Goal: Navigation & Orientation: Understand site structure

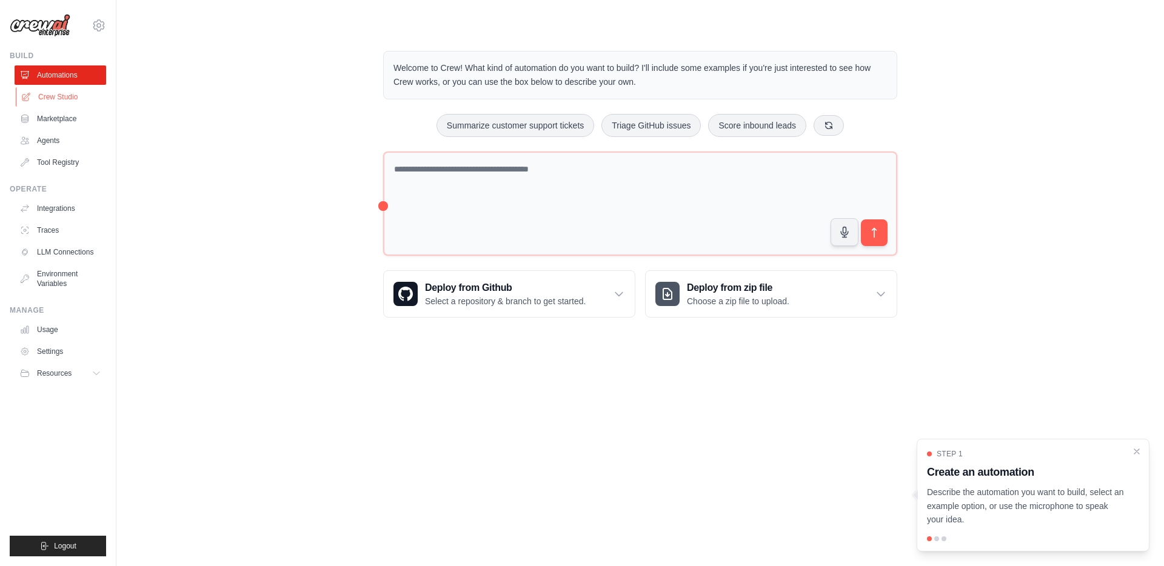
click at [62, 97] on link "Crew Studio" at bounding box center [62, 96] width 92 height 19
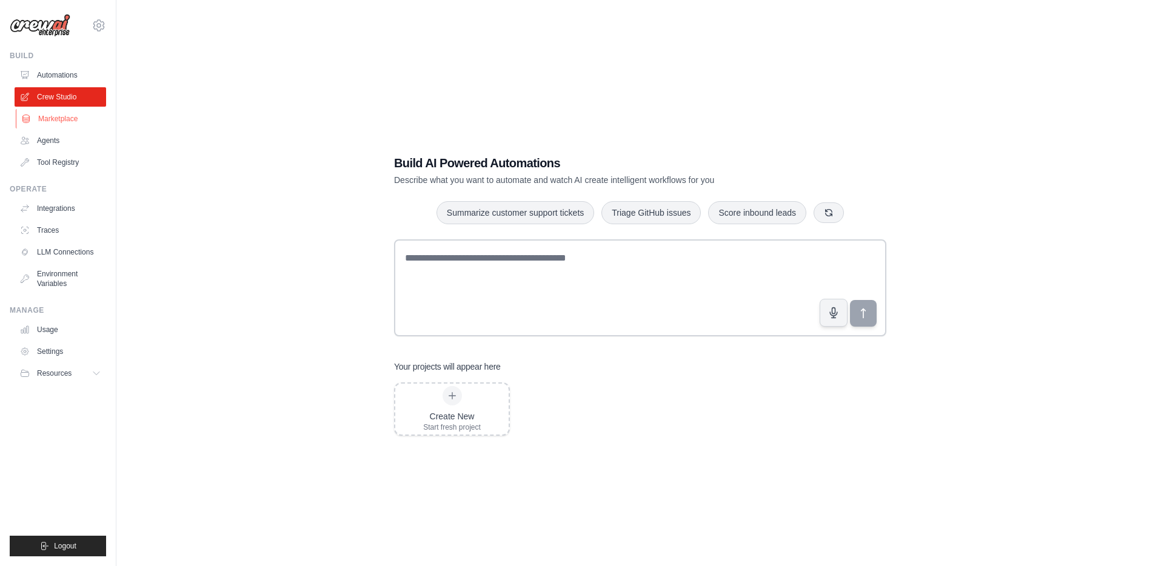
click at [58, 116] on link "Marketplace" at bounding box center [62, 118] width 92 height 19
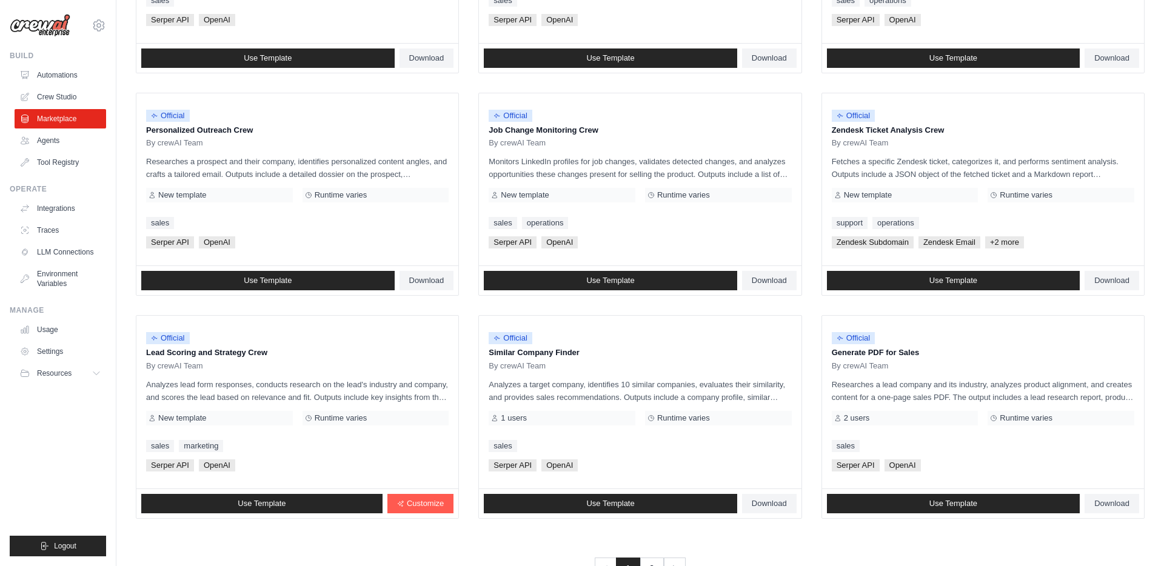
scroll to position [557, 0]
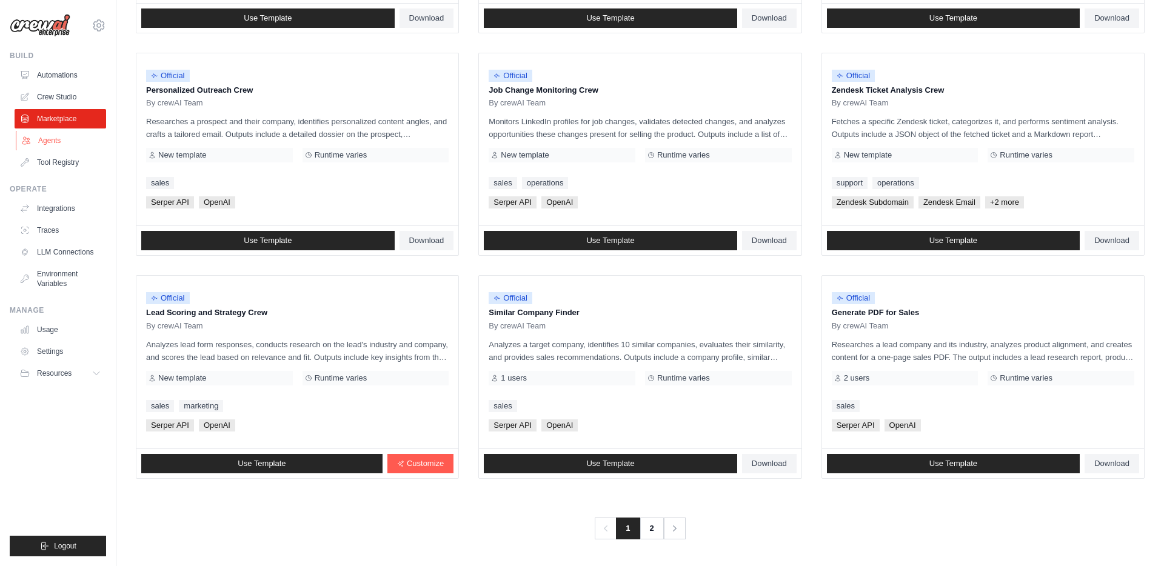
click at [51, 137] on link "Agents" at bounding box center [62, 140] width 92 height 19
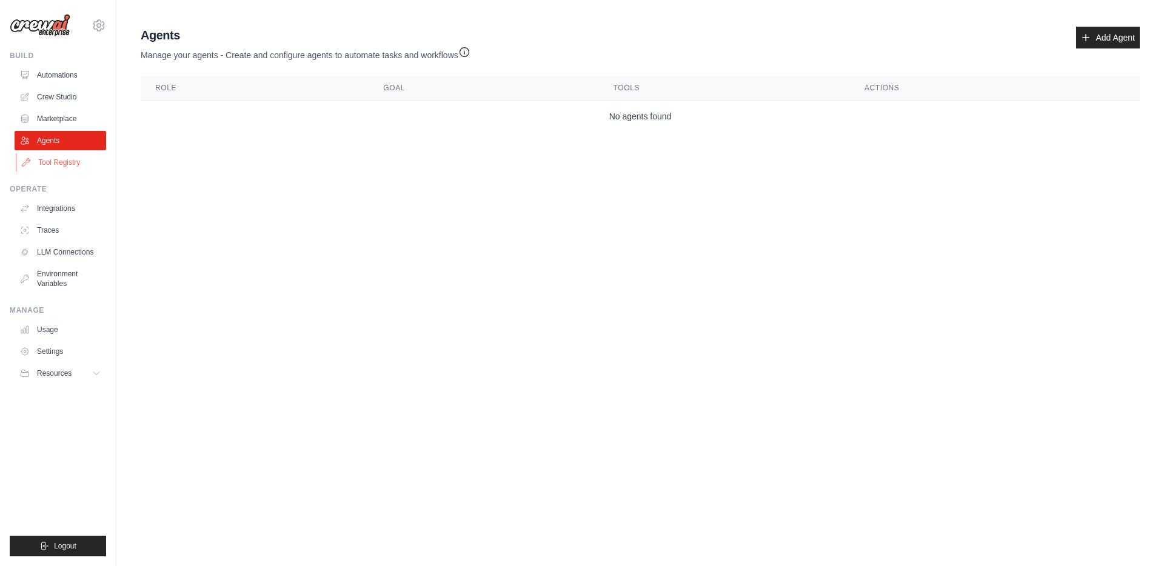
click at [69, 161] on link "Tool Registry" at bounding box center [62, 162] width 92 height 19
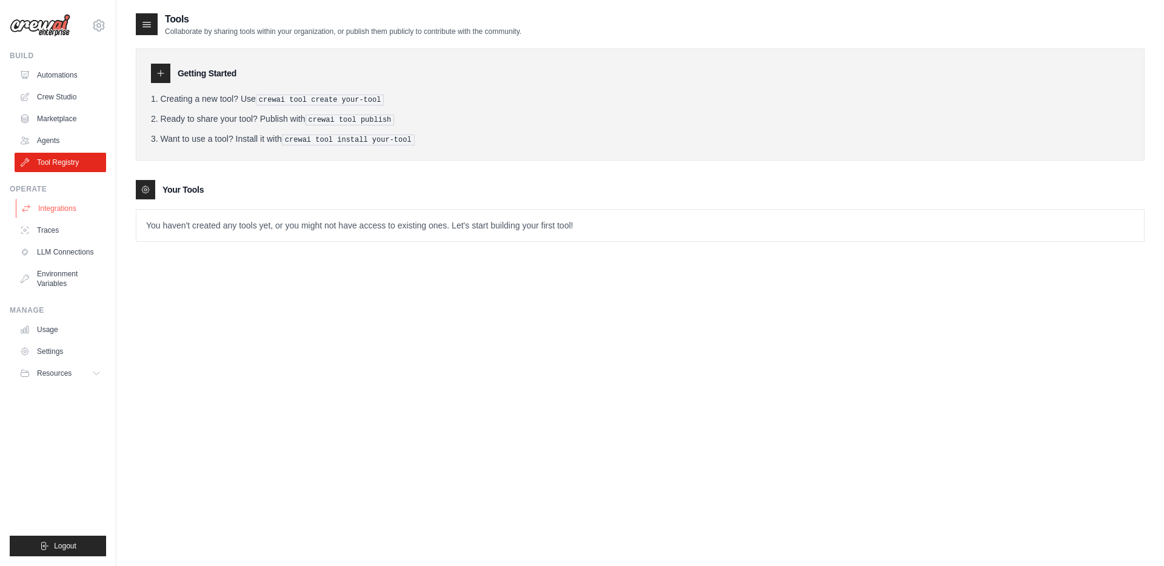
click at [60, 202] on link "Integrations" at bounding box center [62, 208] width 92 height 19
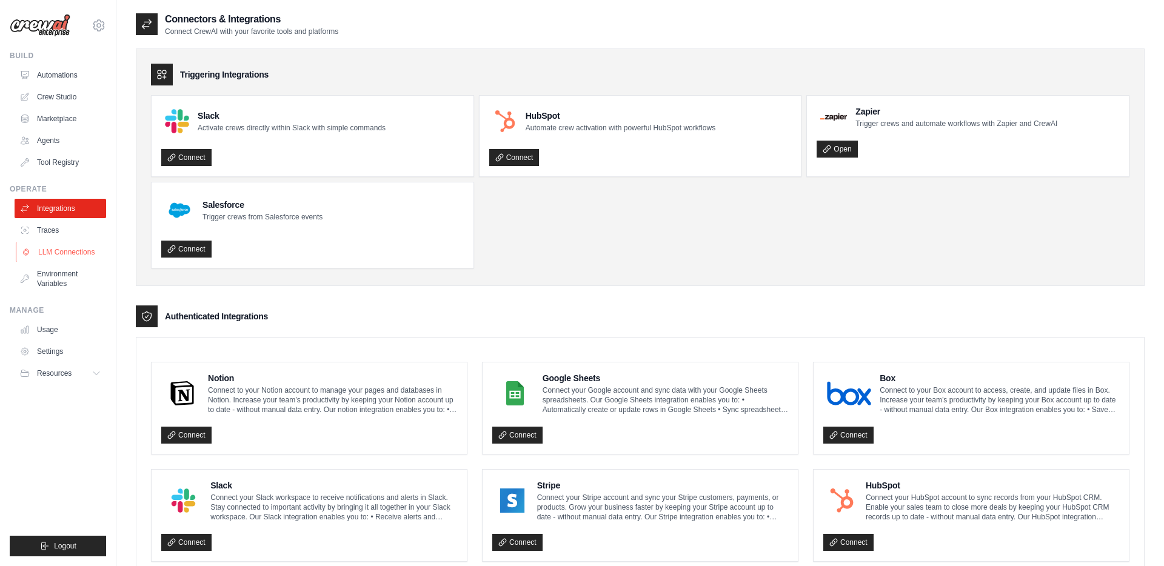
click at [54, 253] on link "LLM Connections" at bounding box center [62, 252] width 92 height 19
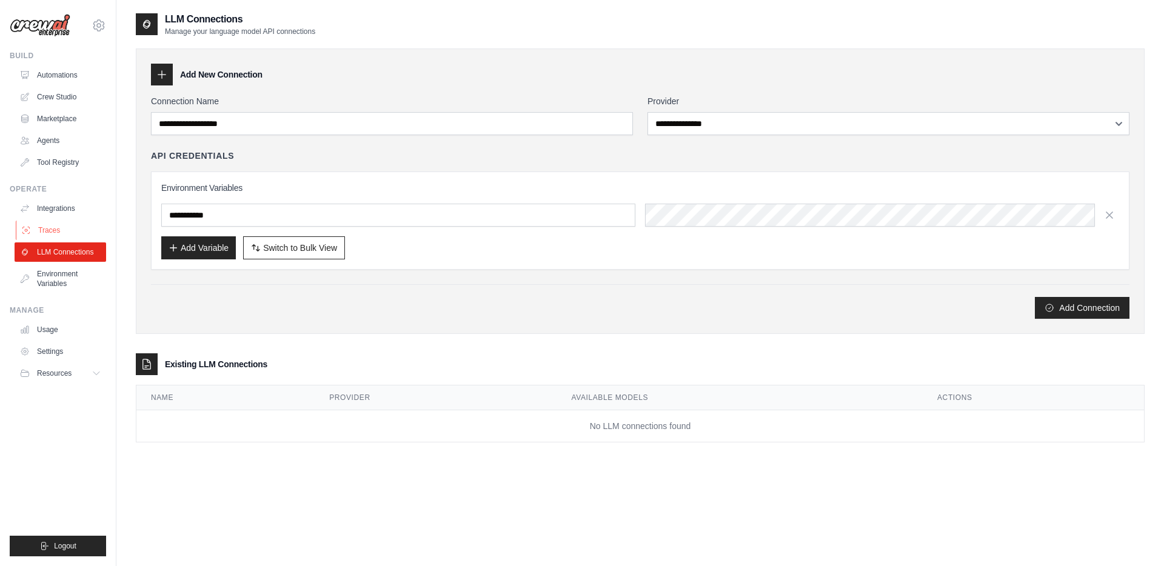
click at [50, 226] on link "Traces" at bounding box center [62, 230] width 92 height 19
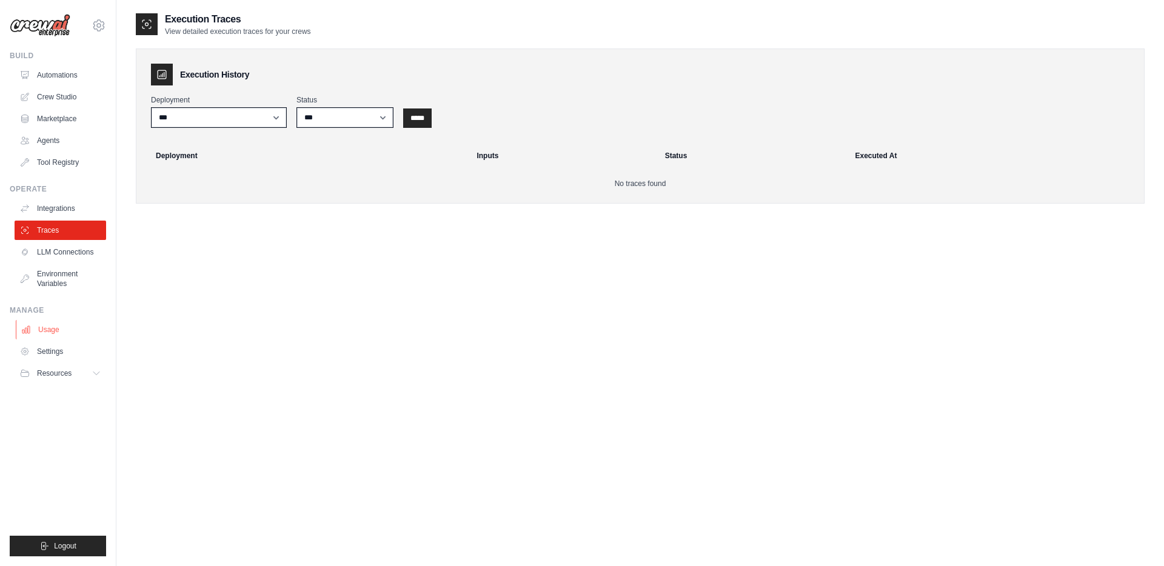
click at [50, 329] on link "Usage" at bounding box center [62, 329] width 92 height 19
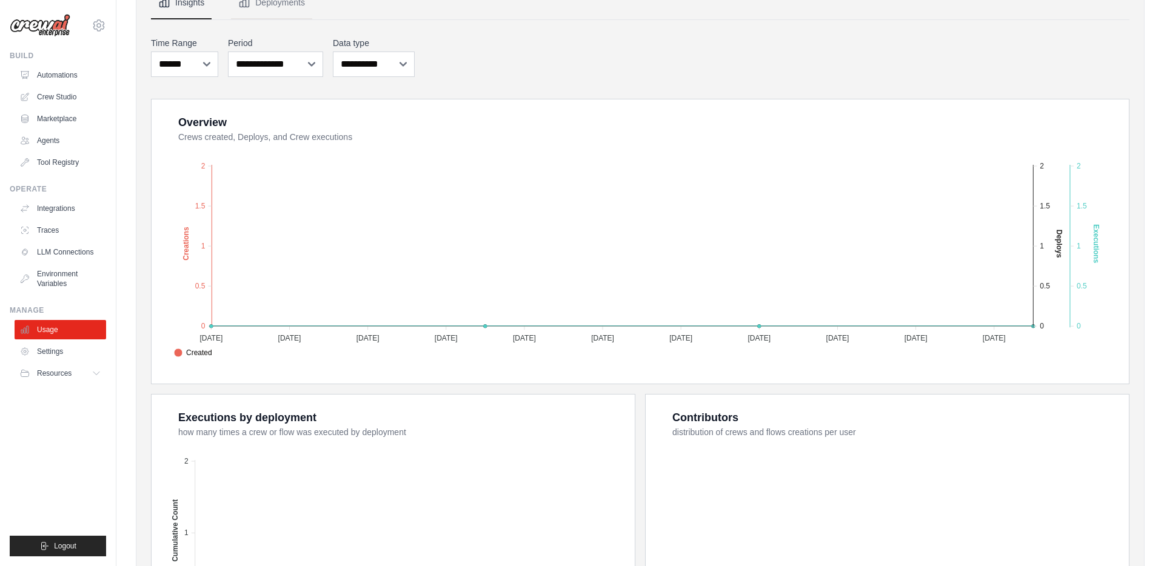
scroll to position [313, 0]
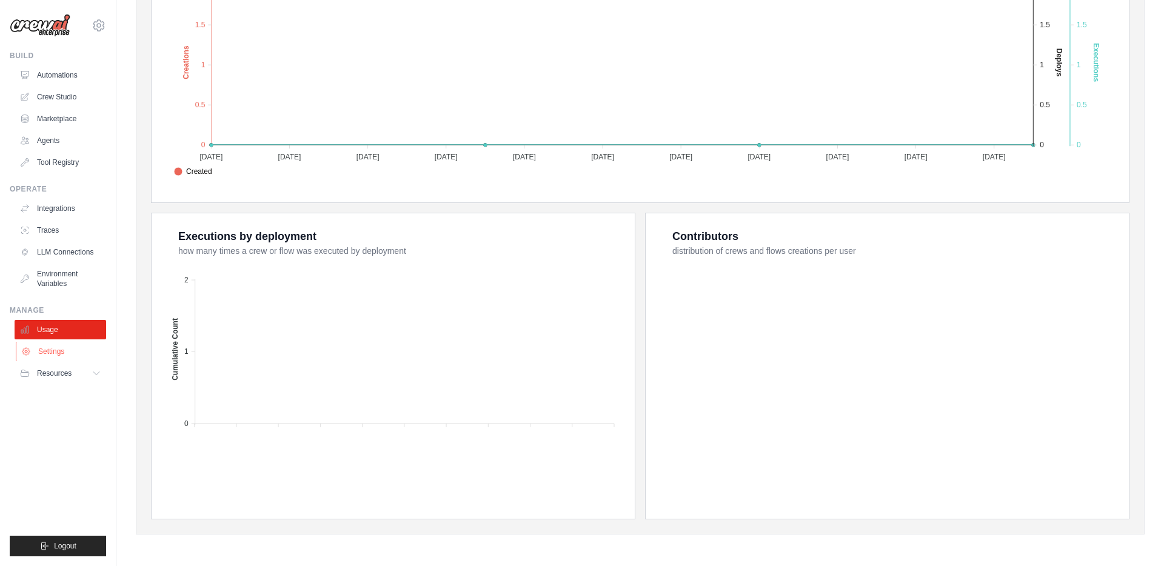
click at [52, 349] on link "Settings" at bounding box center [62, 351] width 92 height 19
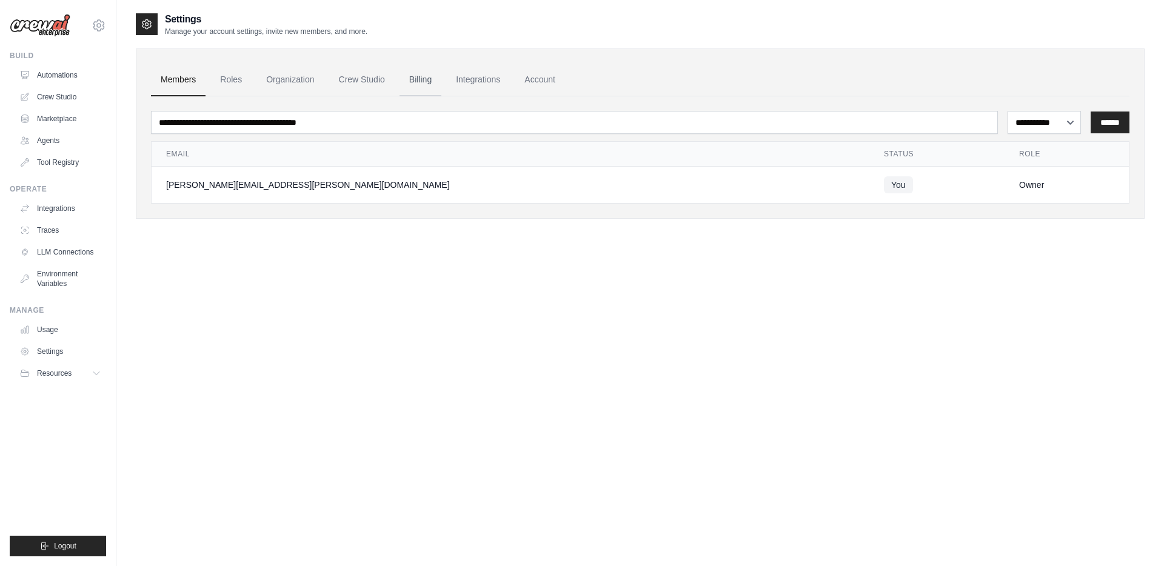
click at [421, 78] on link "Billing" at bounding box center [421, 80] width 42 height 33
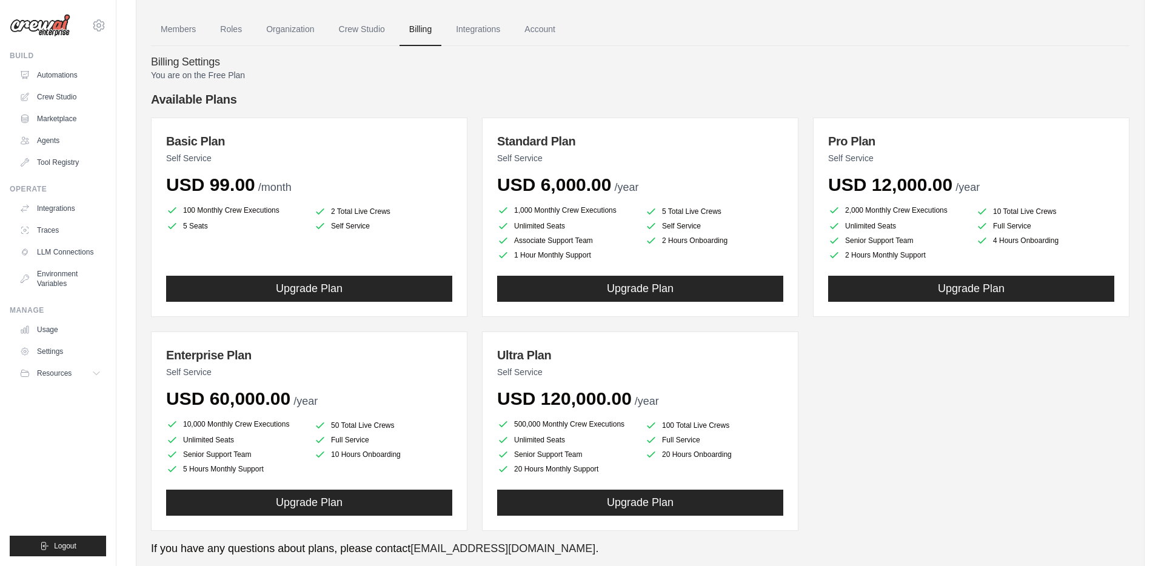
scroll to position [48, 0]
